Goal: Information Seeking & Learning: Learn about a topic

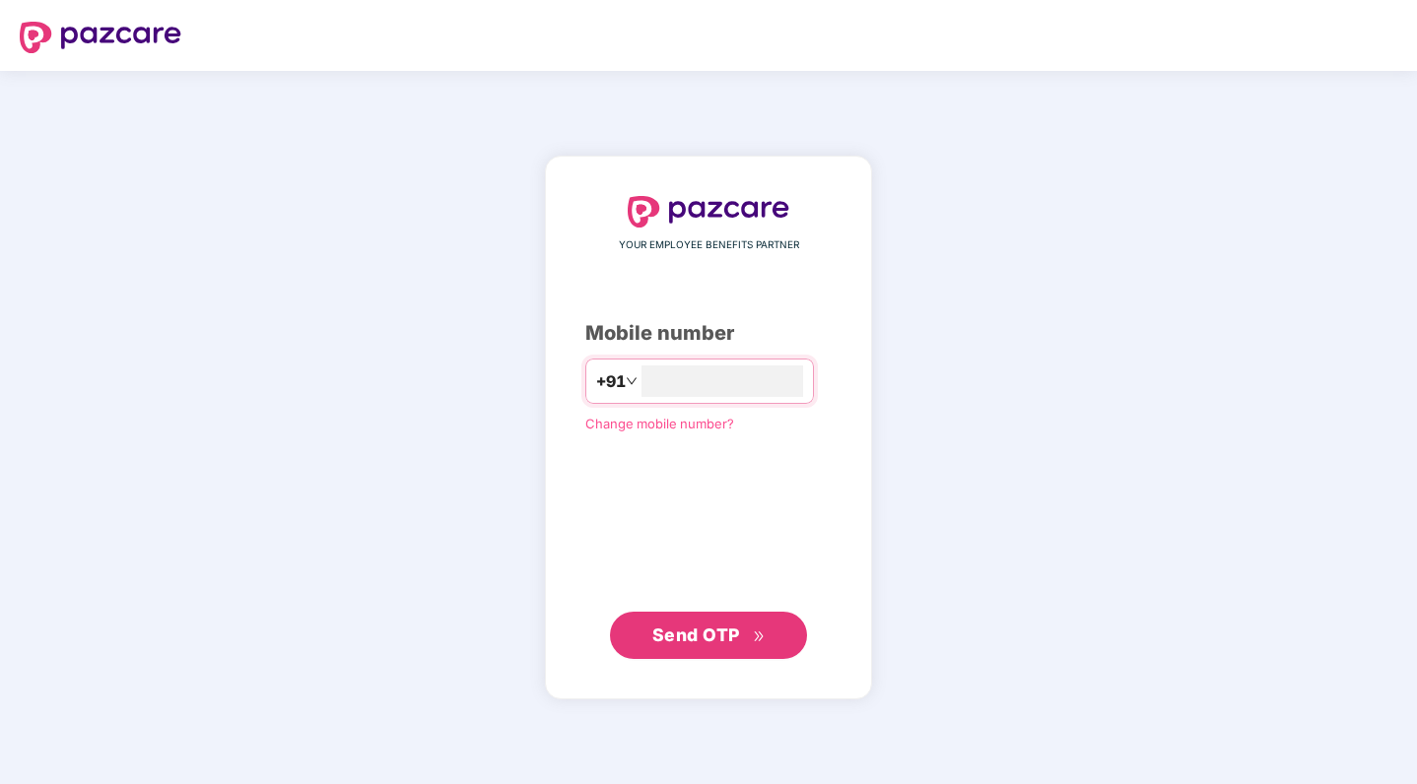
type input "**********"
click at [704, 612] on button "Send OTP" at bounding box center [708, 635] width 197 height 47
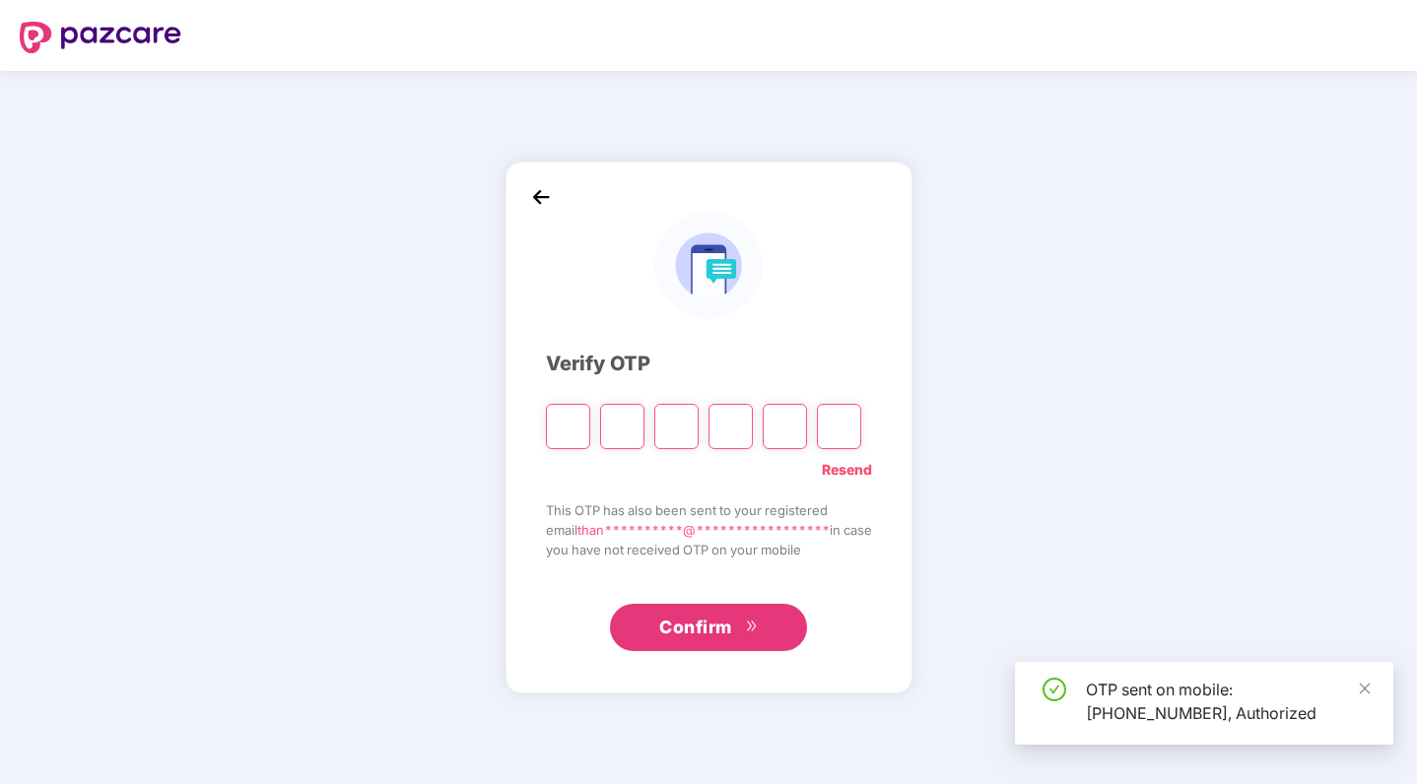
click at [556, 436] on input "Please enter verification code. Digit 1" at bounding box center [568, 426] width 44 height 45
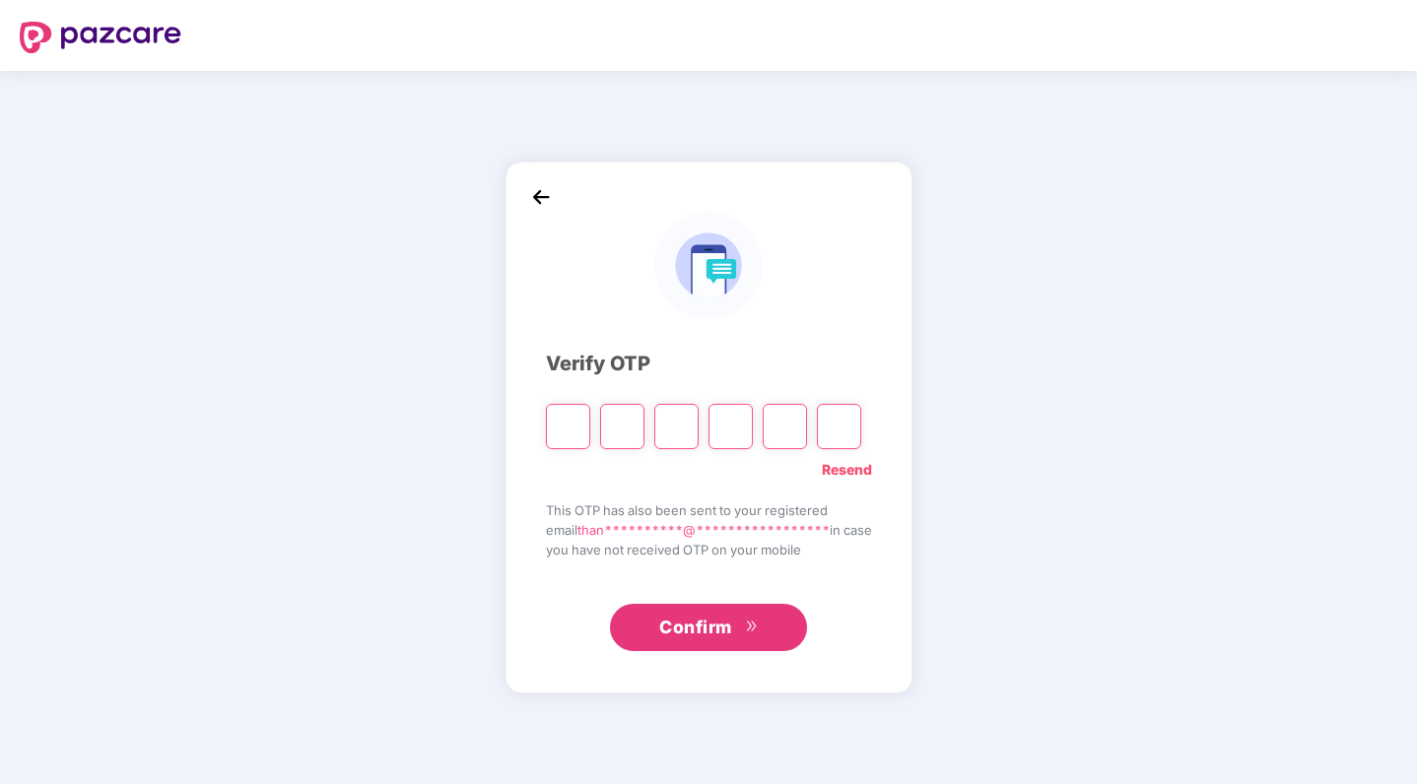
type input "*"
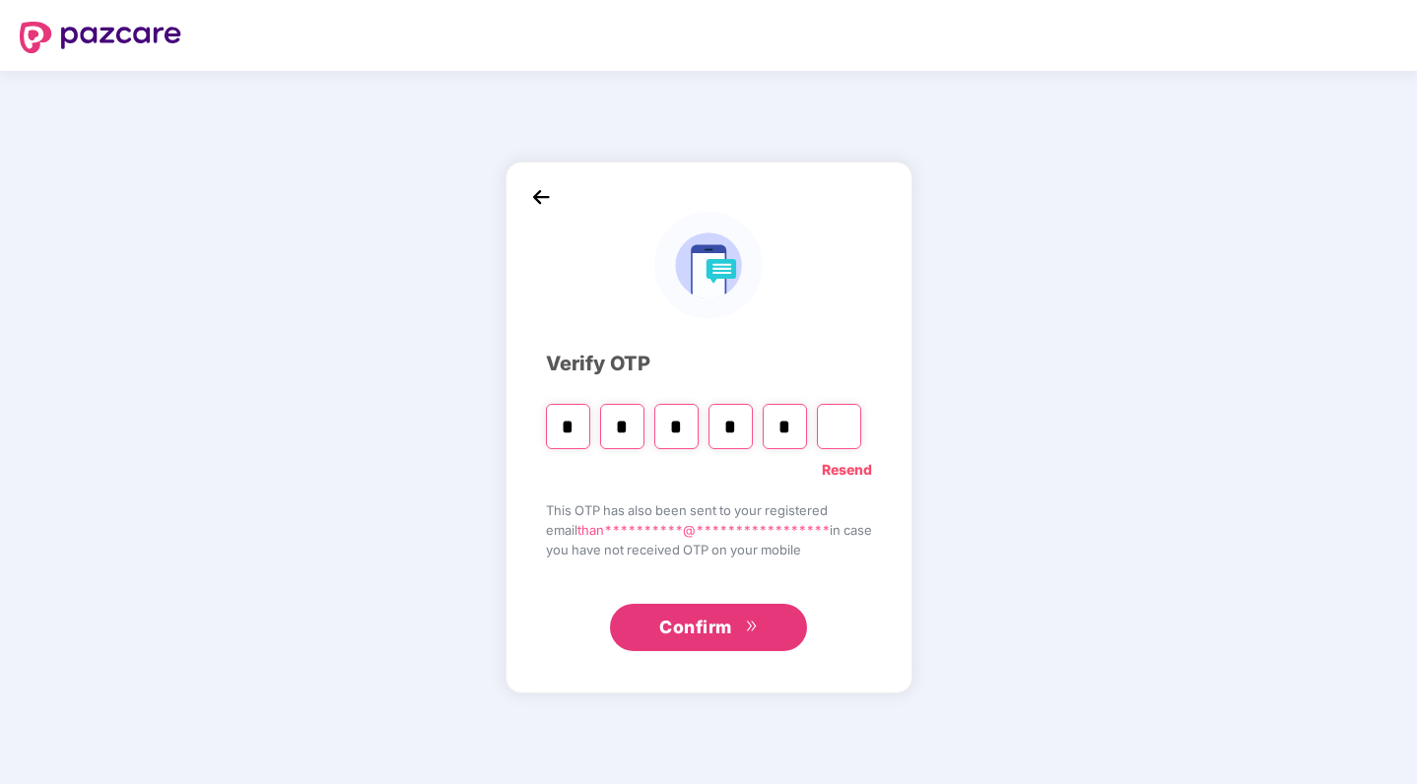
type input "*"
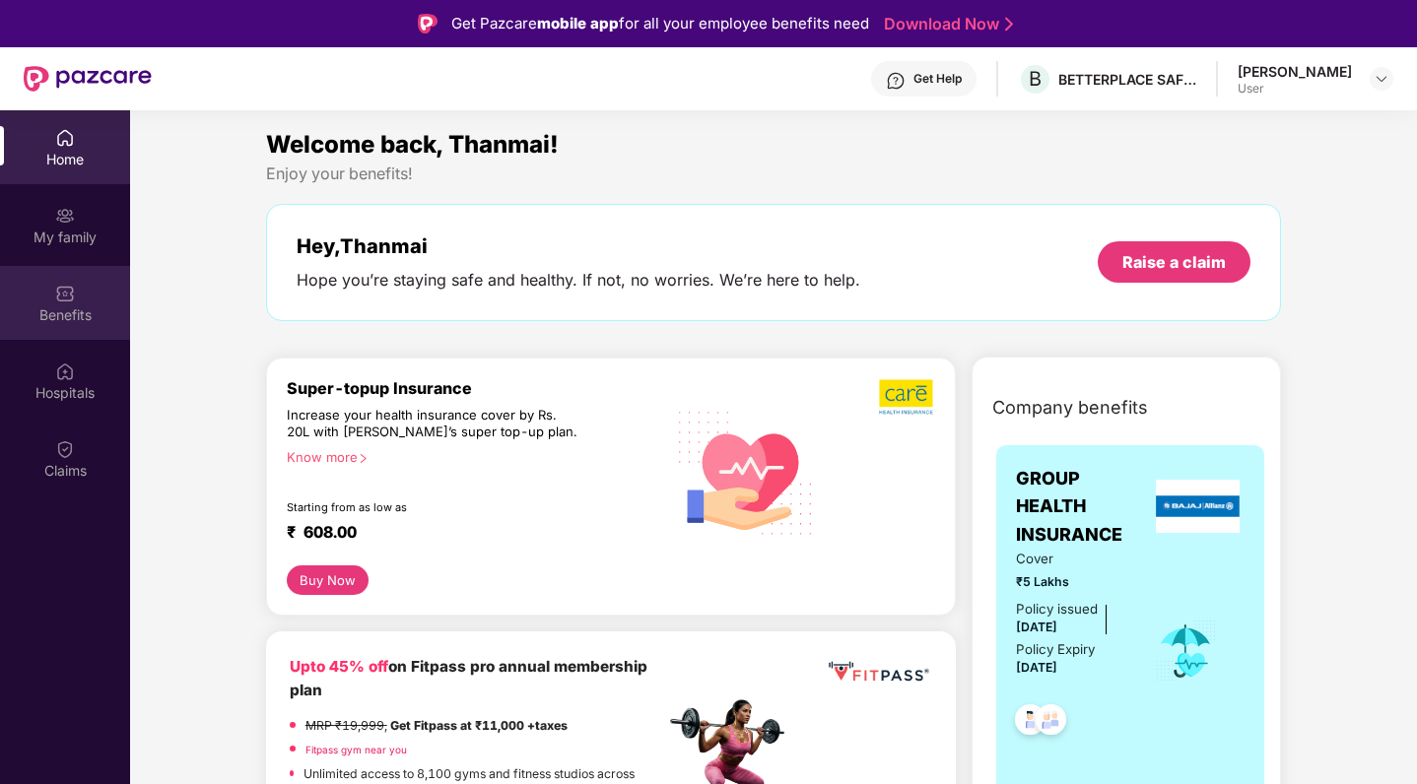
click at [67, 286] on img at bounding box center [65, 294] width 20 height 20
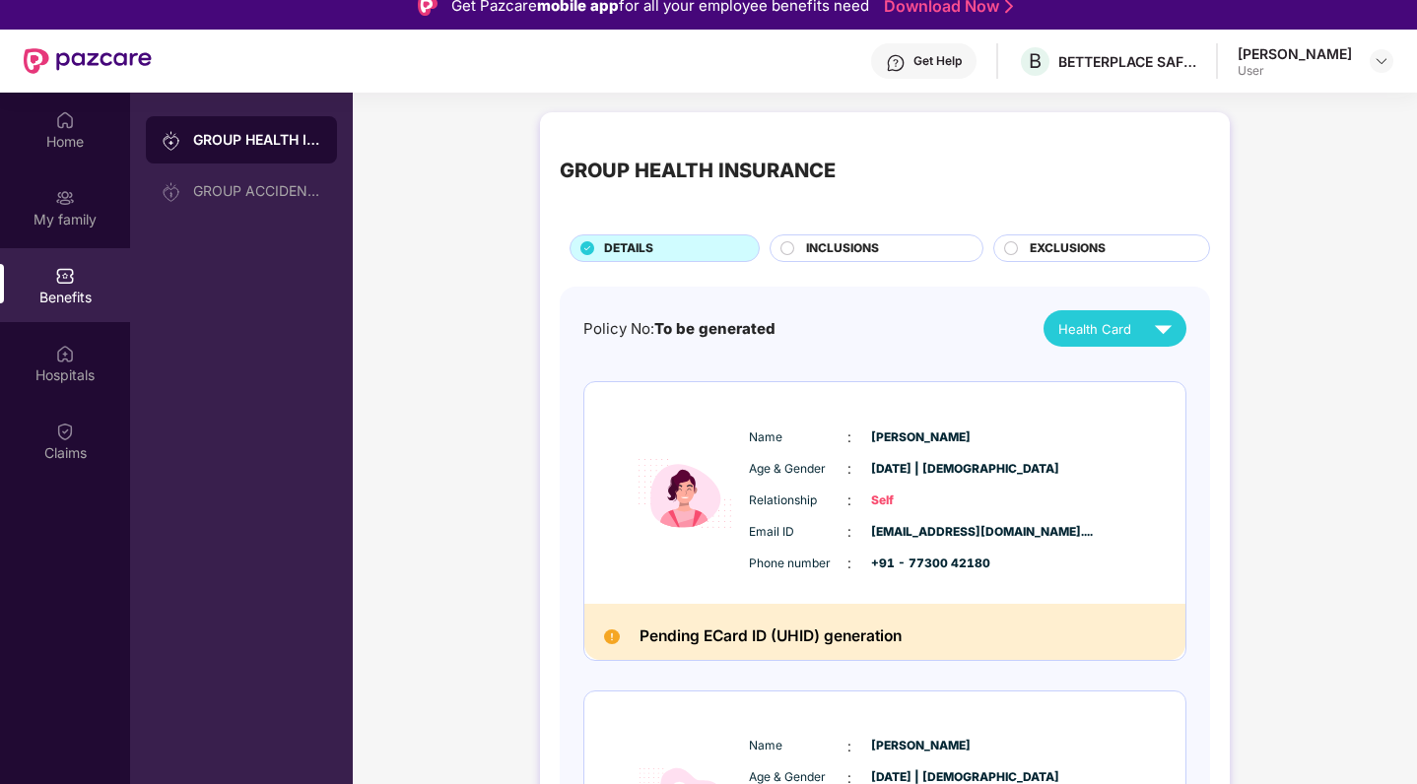
click at [877, 252] on span "INCLUSIONS" at bounding box center [842, 248] width 73 height 19
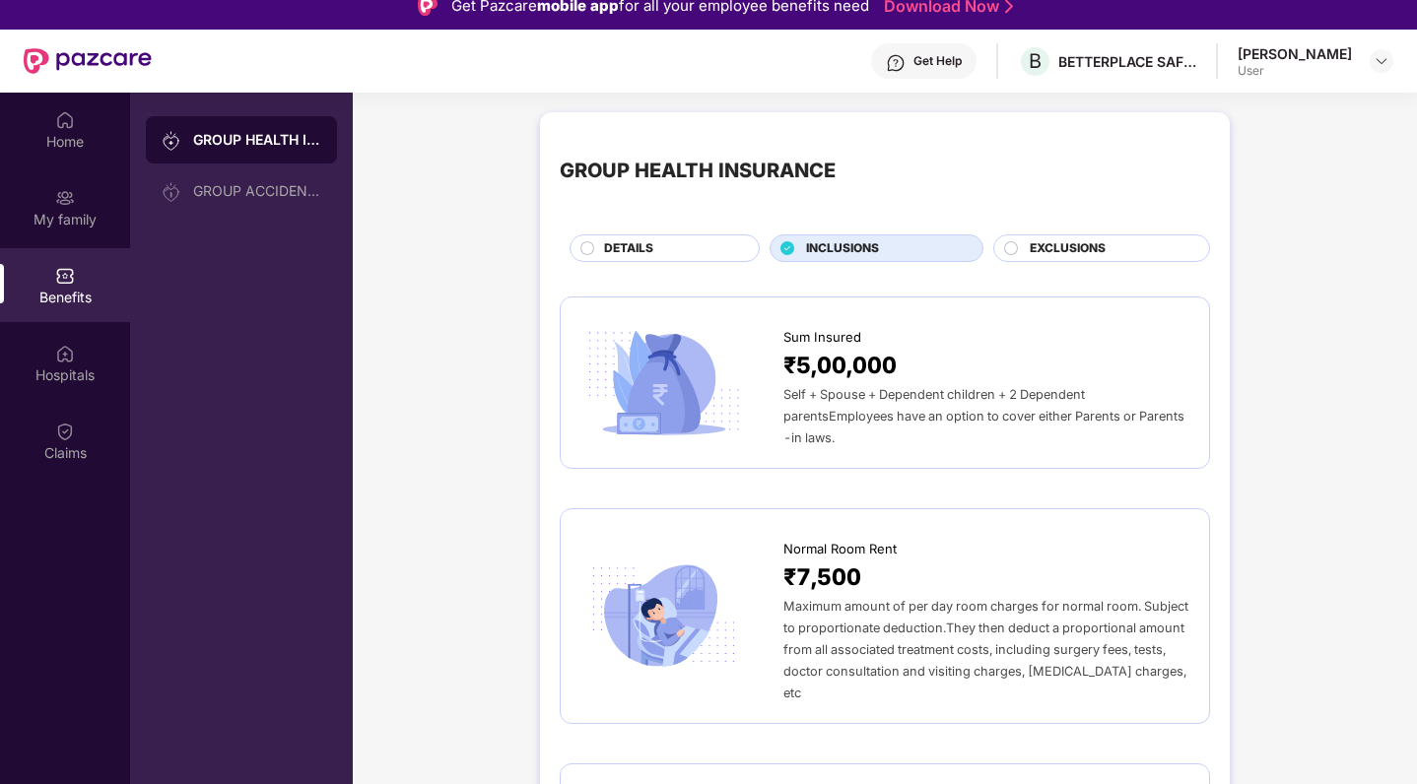
click at [1121, 246] on div "EXCLUSIONS" at bounding box center [1109, 250] width 179 height 22
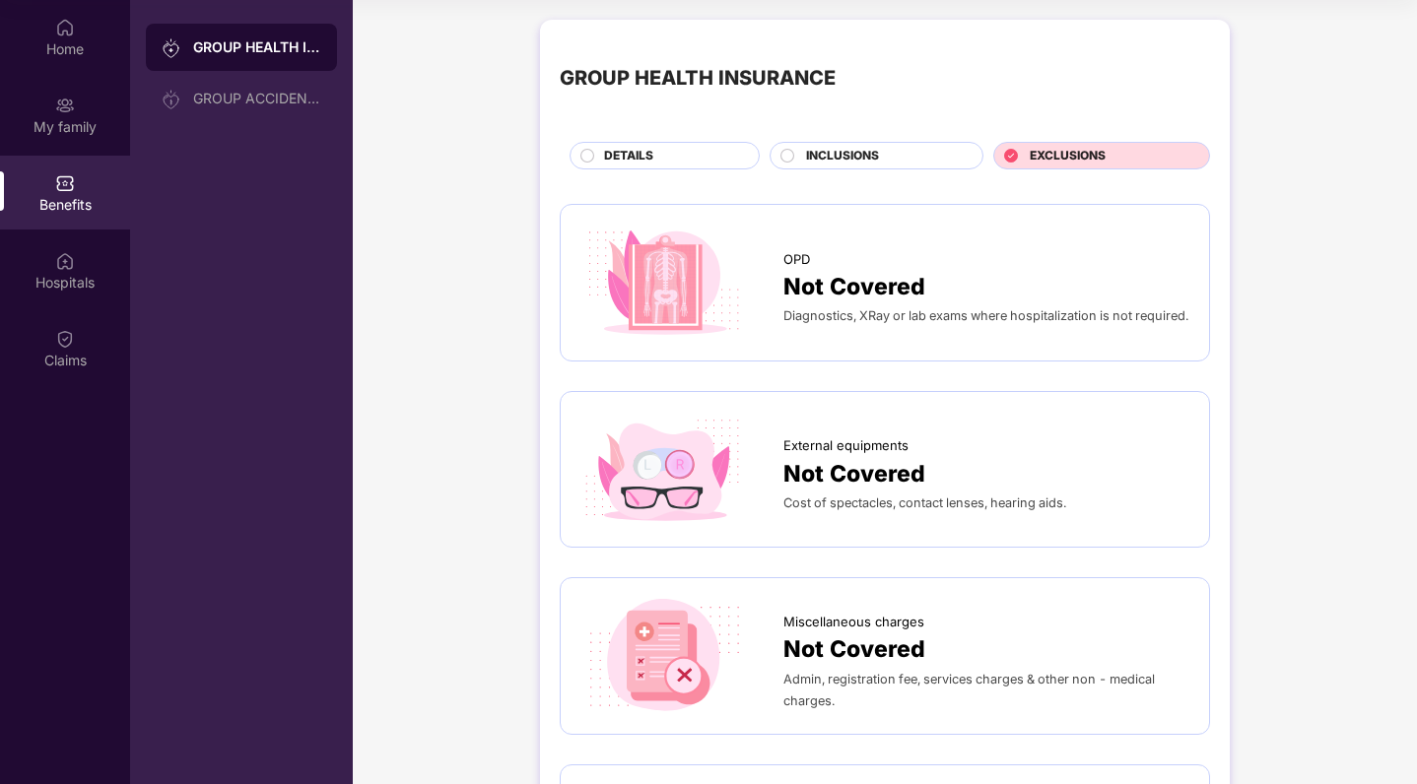
click at [651, 163] on span "DETAILS" at bounding box center [628, 156] width 49 height 19
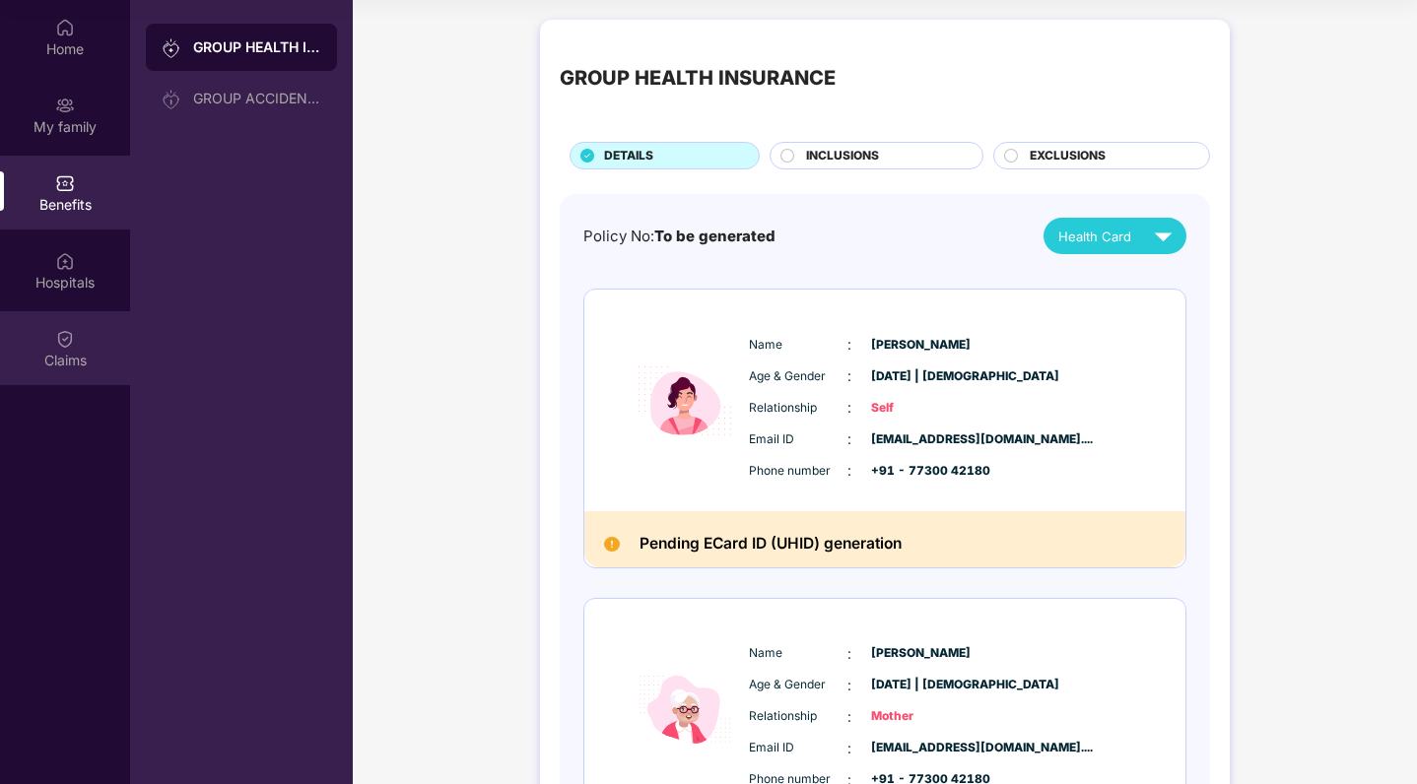
click at [75, 359] on div "Claims" at bounding box center [65, 361] width 130 height 20
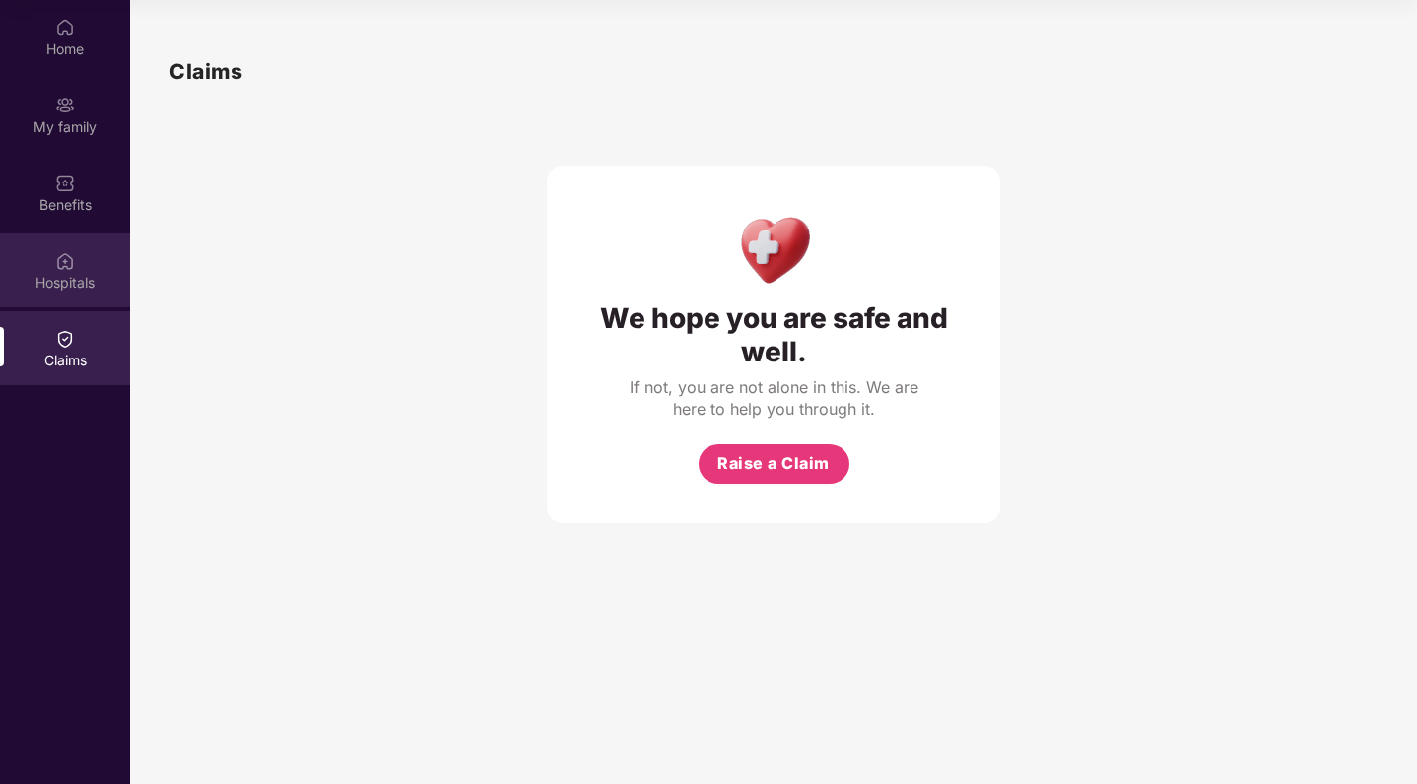
click at [70, 268] on img at bounding box center [65, 261] width 20 height 20
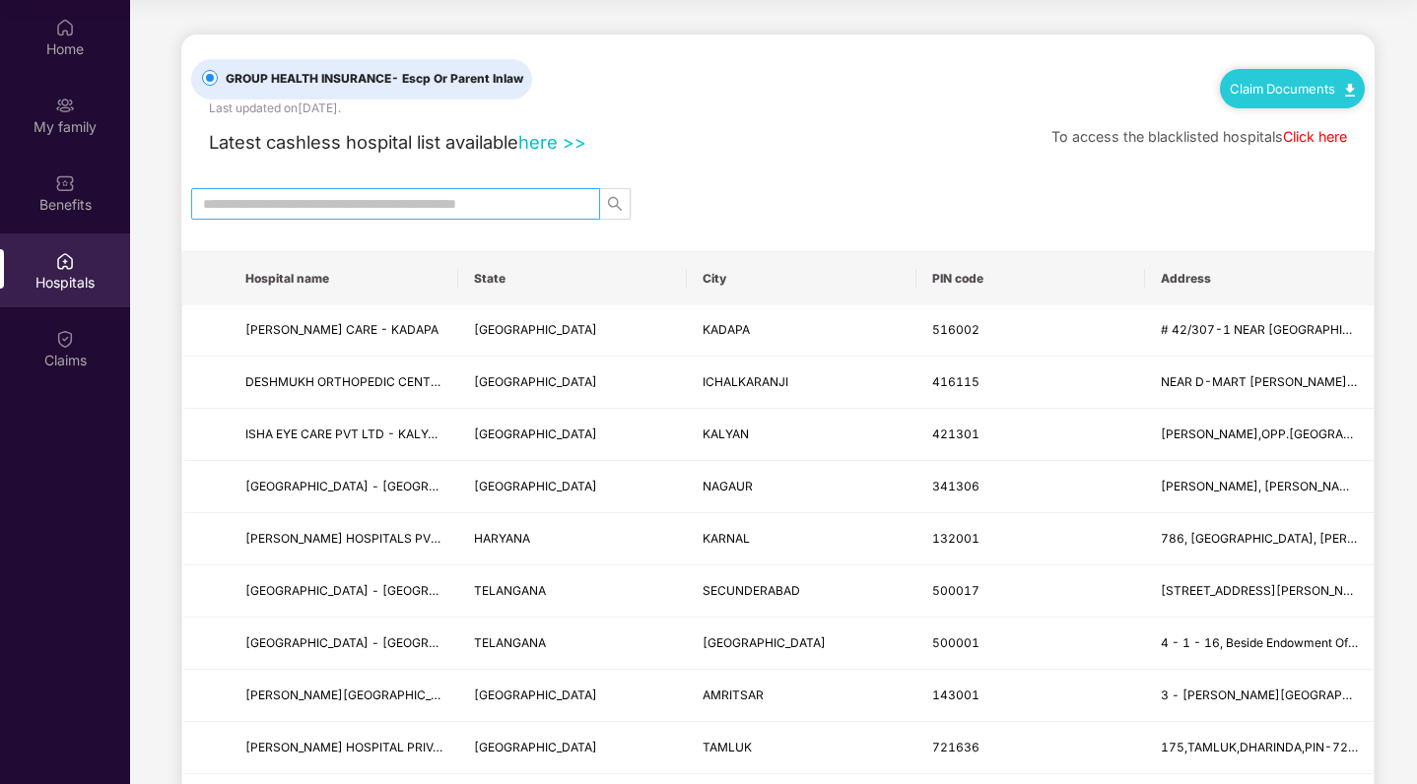
click at [404, 205] on input "text" at bounding box center [388, 204] width 370 height 22
click at [74, 35] on img at bounding box center [65, 28] width 20 height 20
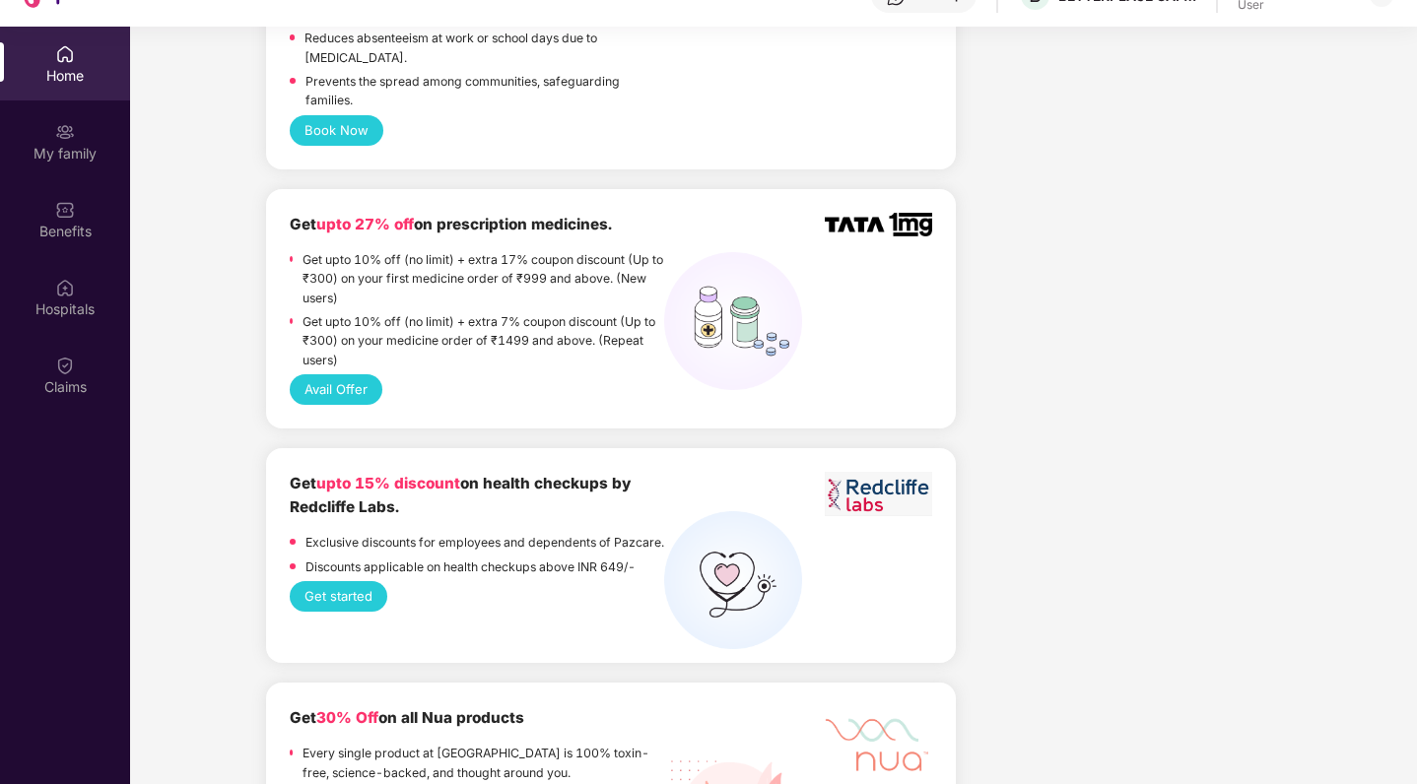
scroll to position [1983, 0]
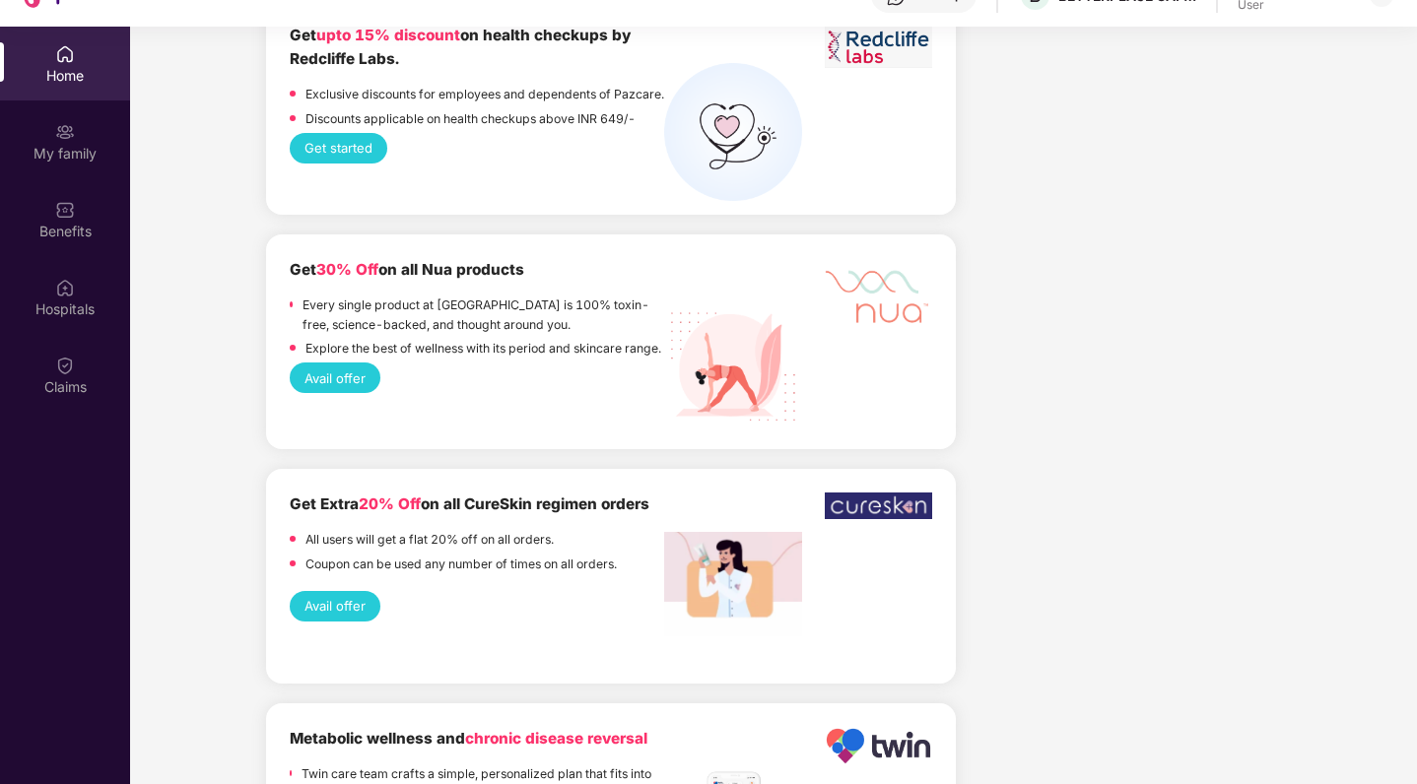
click at [335, 363] on button "Avail offer" at bounding box center [335, 378] width 91 height 31
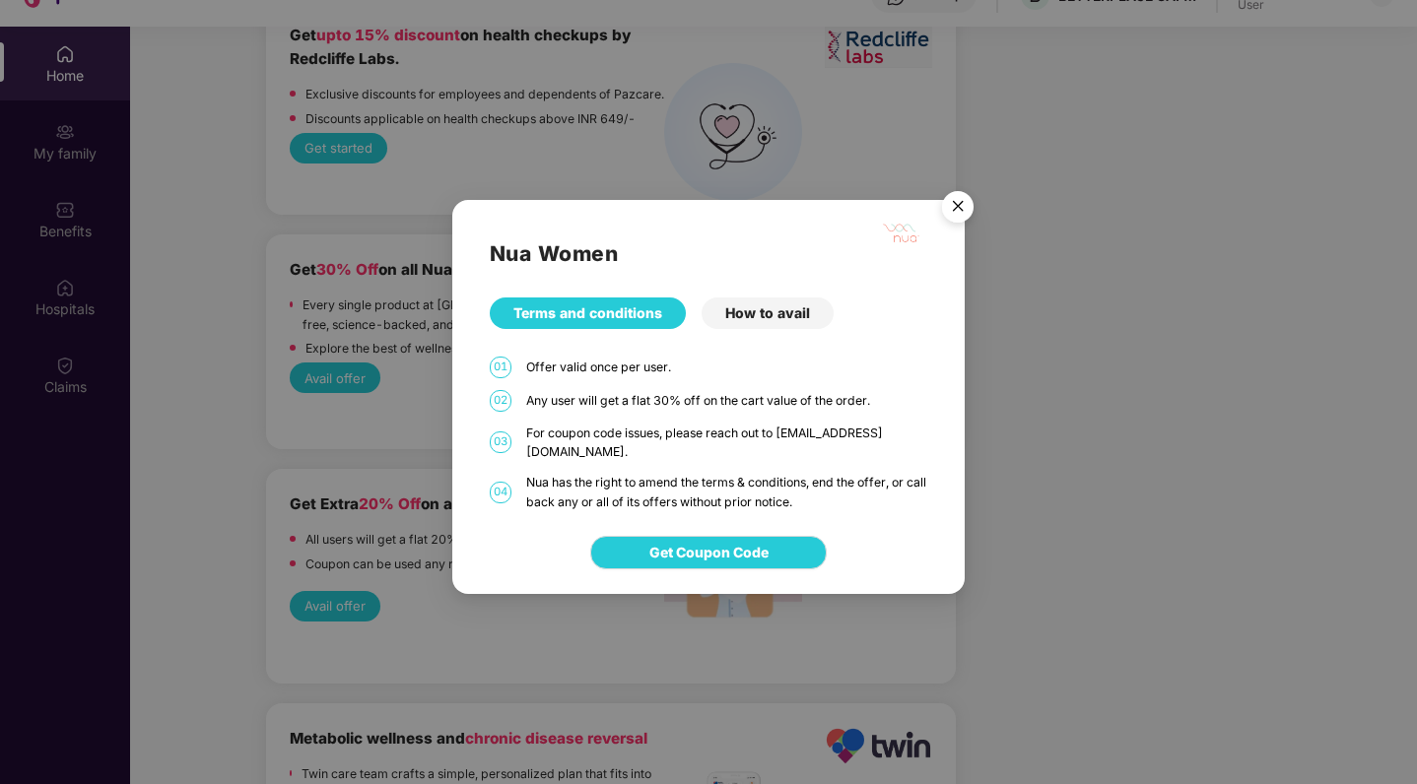
click at [755, 314] on div "How to avail" at bounding box center [768, 314] width 132 height 32
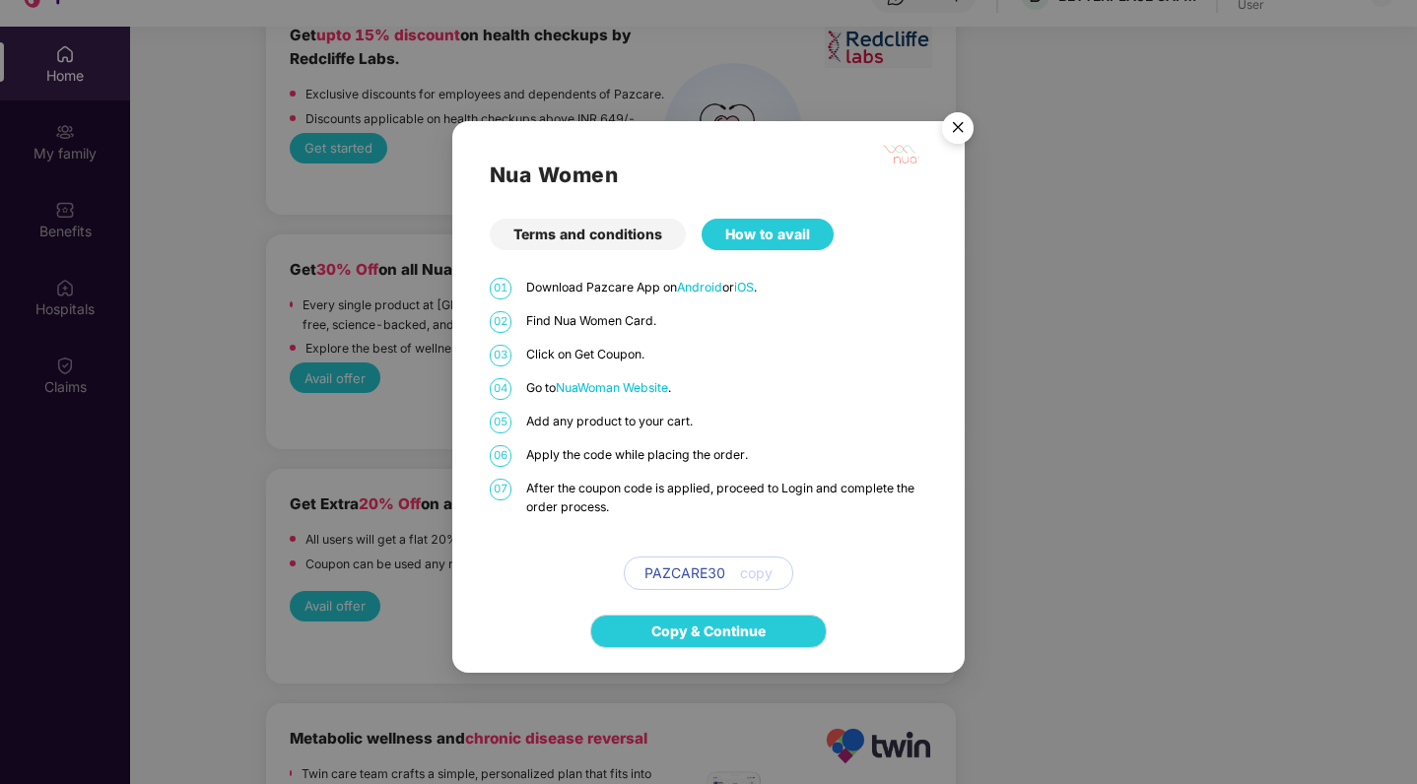
click at [598, 221] on div "Terms and conditions" at bounding box center [588, 235] width 196 height 32
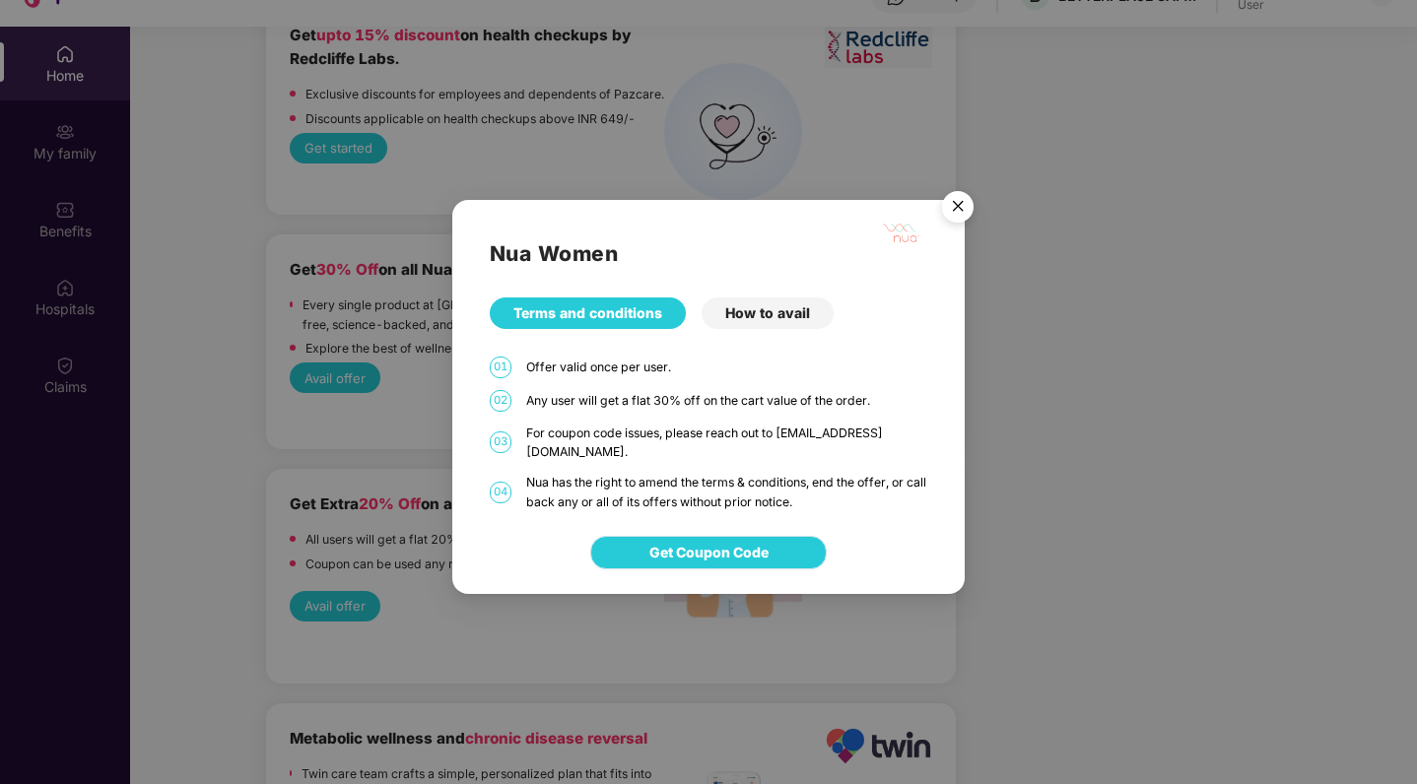
click at [654, 542] on span "Get Coupon Code" at bounding box center [708, 553] width 119 height 22
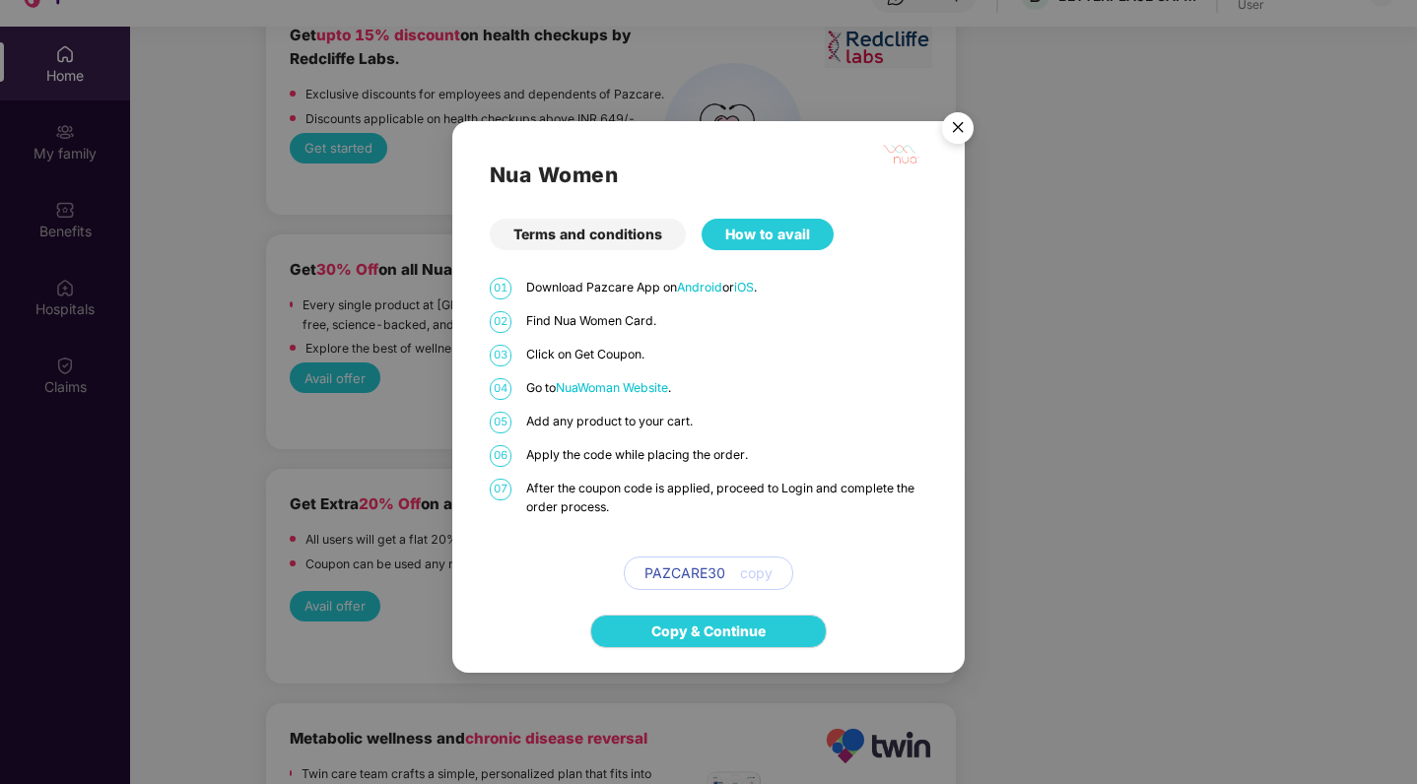
click at [946, 135] on img "Close" at bounding box center [957, 130] width 55 height 55
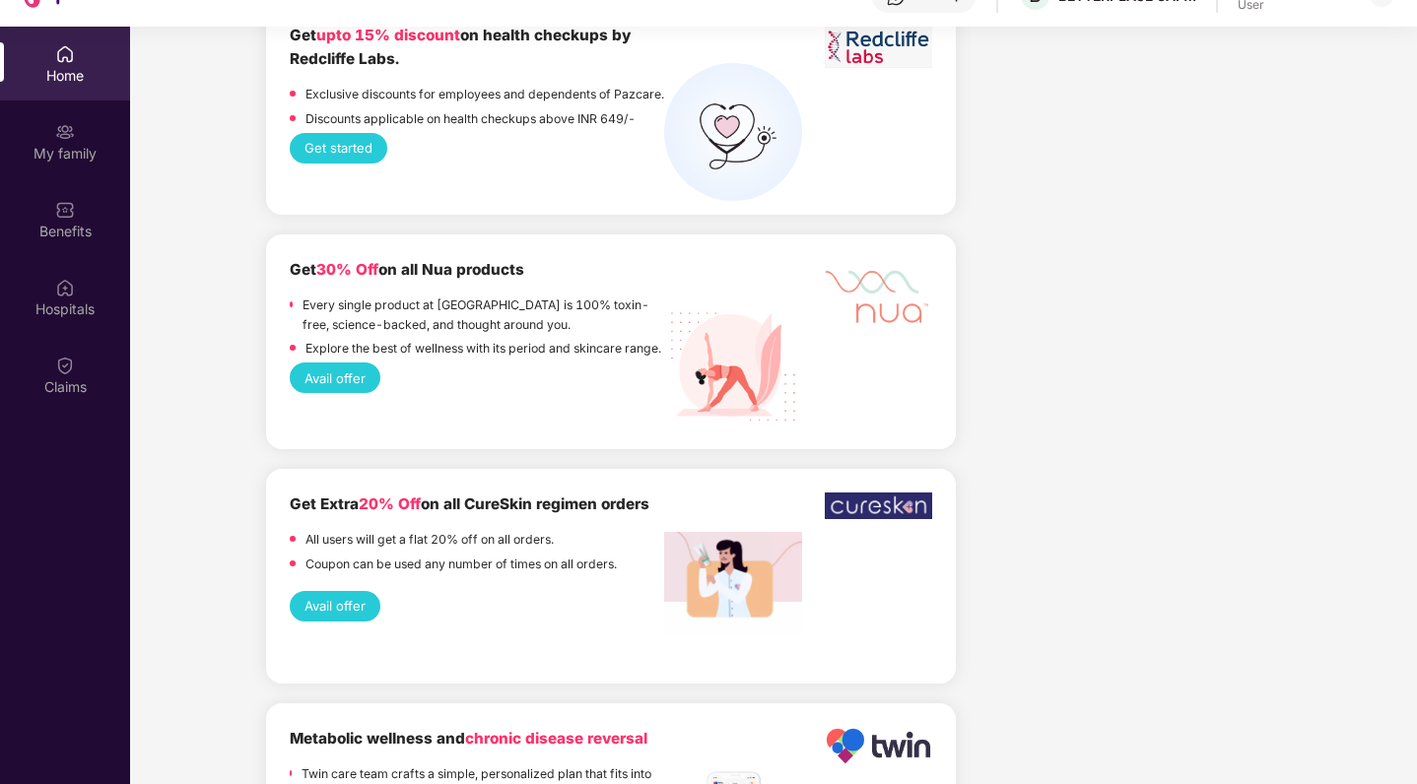
click at [334, 363] on button "Avail offer" at bounding box center [335, 378] width 91 height 31
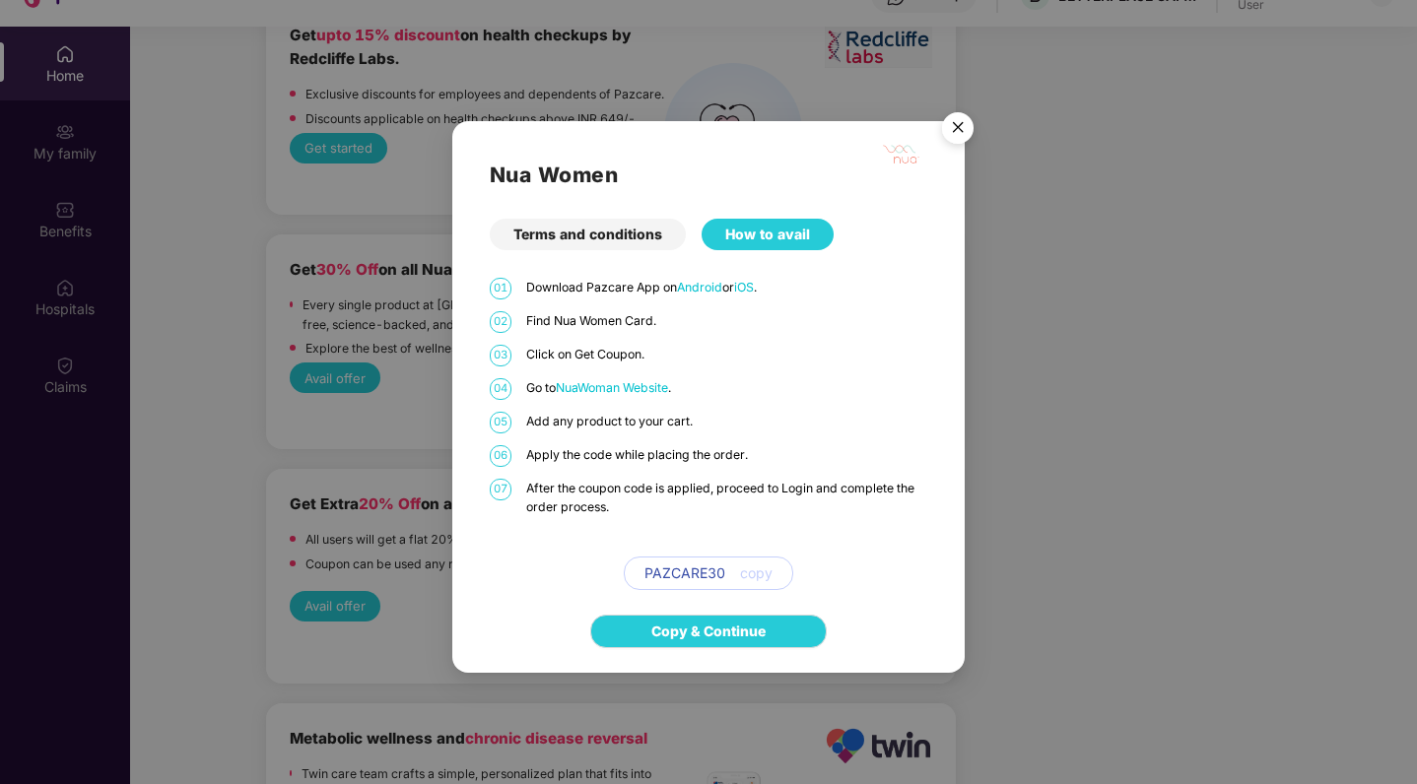
click at [797, 236] on div "How to avail" at bounding box center [768, 235] width 132 height 32
click at [942, 127] on img "Close" at bounding box center [957, 130] width 55 height 55
